Goal: Transaction & Acquisition: Purchase product/service

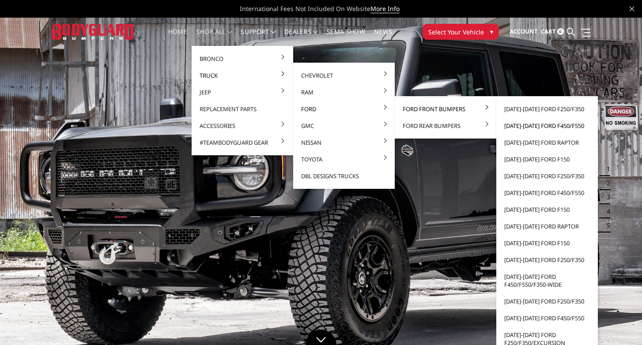
click at [544, 125] on link "[DATE]-[DATE] Ford F450/F550" at bounding box center [547, 125] width 95 height 17
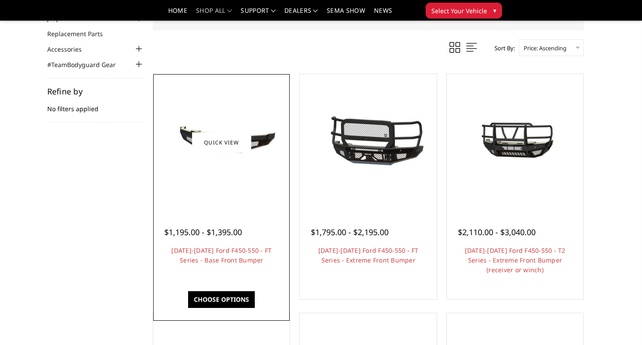
scroll to position [75, 0]
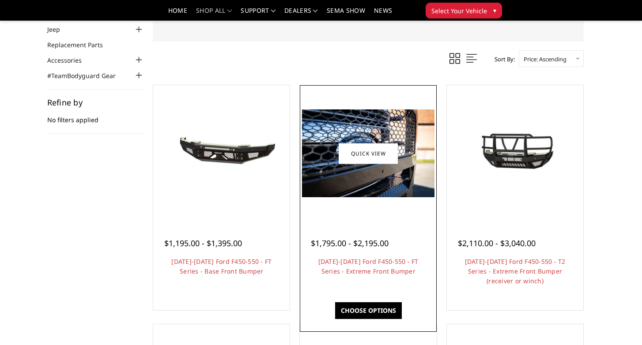
click at [362, 143] on img at bounding box center [368, 154] width 132 height 88
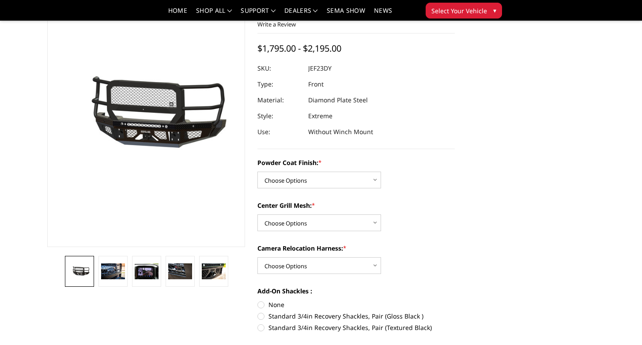
scroll to position [63, 0]
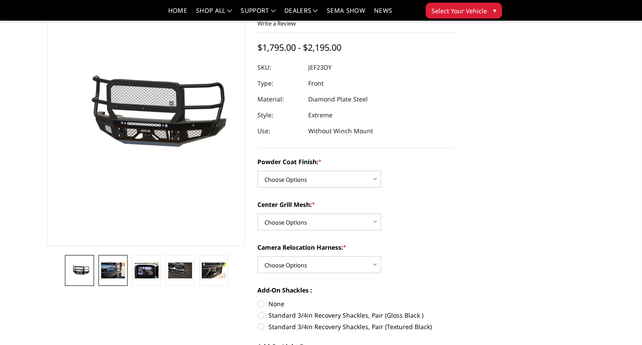
click at [108, 272] on img at bounding box center [113, 271] width 24 height 16
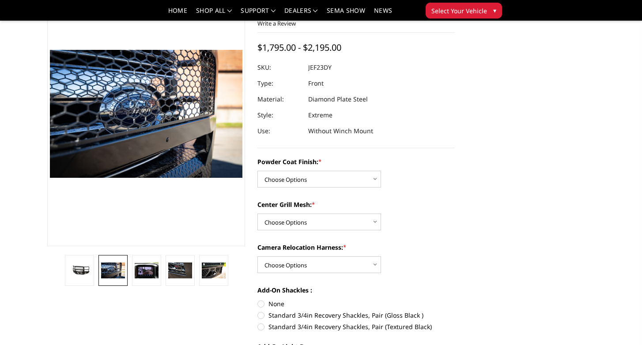
scroll to position [44, 0]
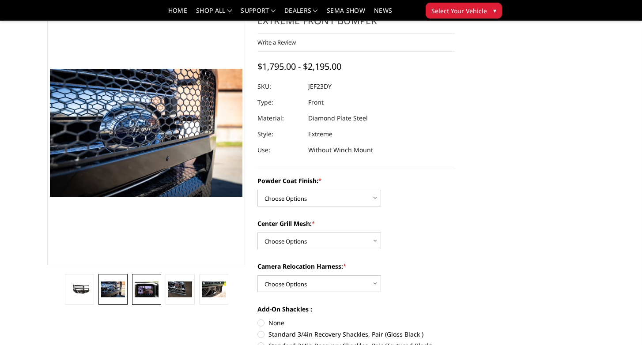
click at [142, 289] on img at bounding box center [147, 290] width 24 height 16
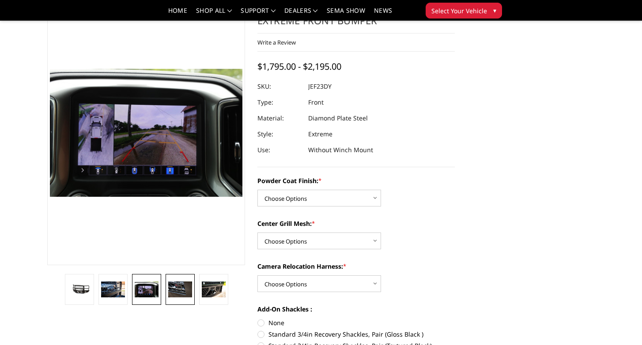
click at [180, 289] on img at bounding box center [180, 290] width 24 height 16
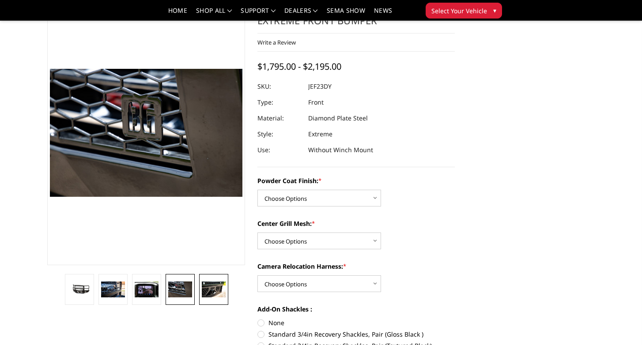
click at [213, 287] on img at bounding box center [214, 290] width 24 height 16
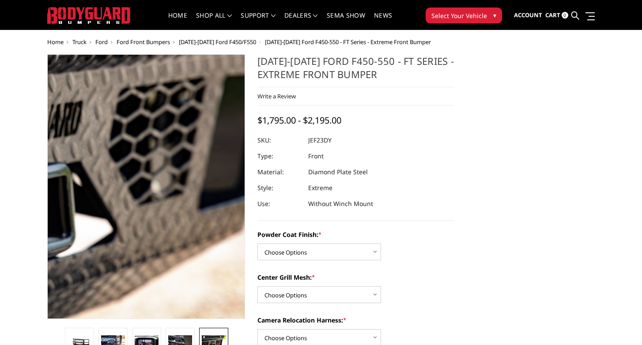
scroll to position [0, 0]
